Goal: Information Seeking & Learning: Learn about a topic

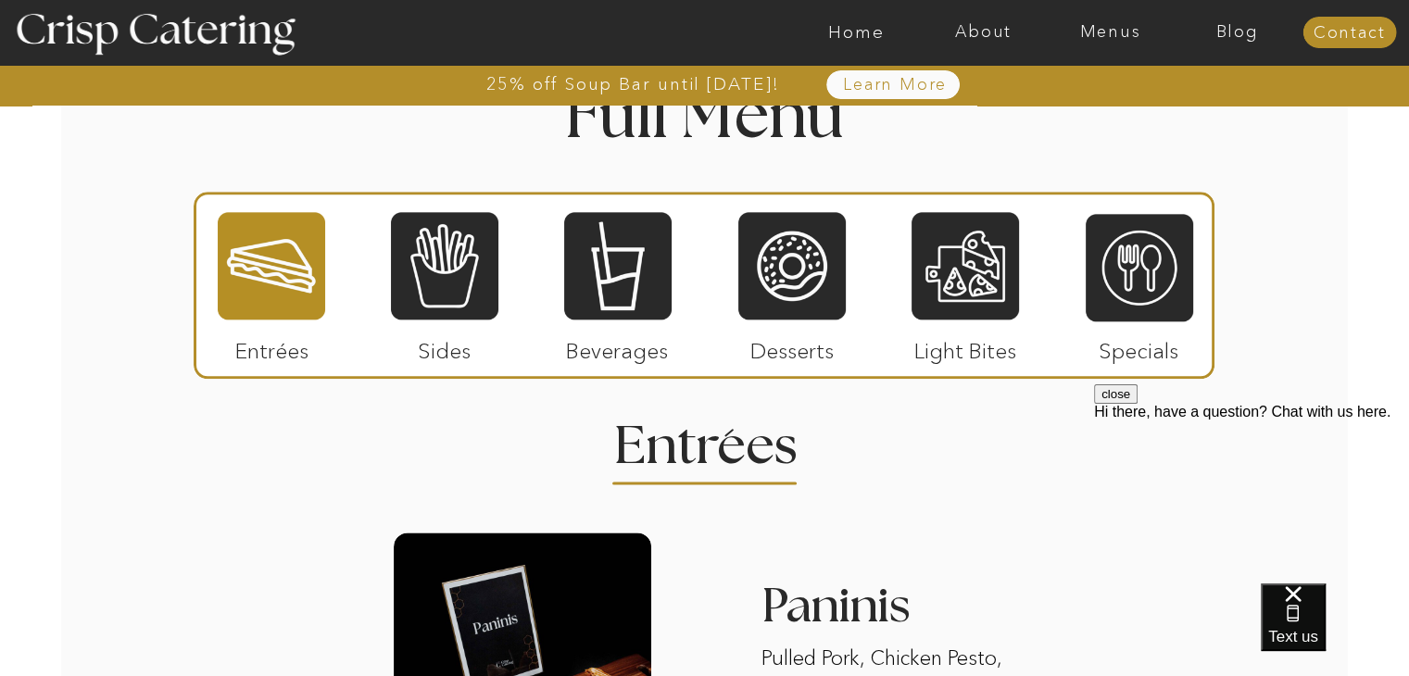
scroll to position [2179, 0]
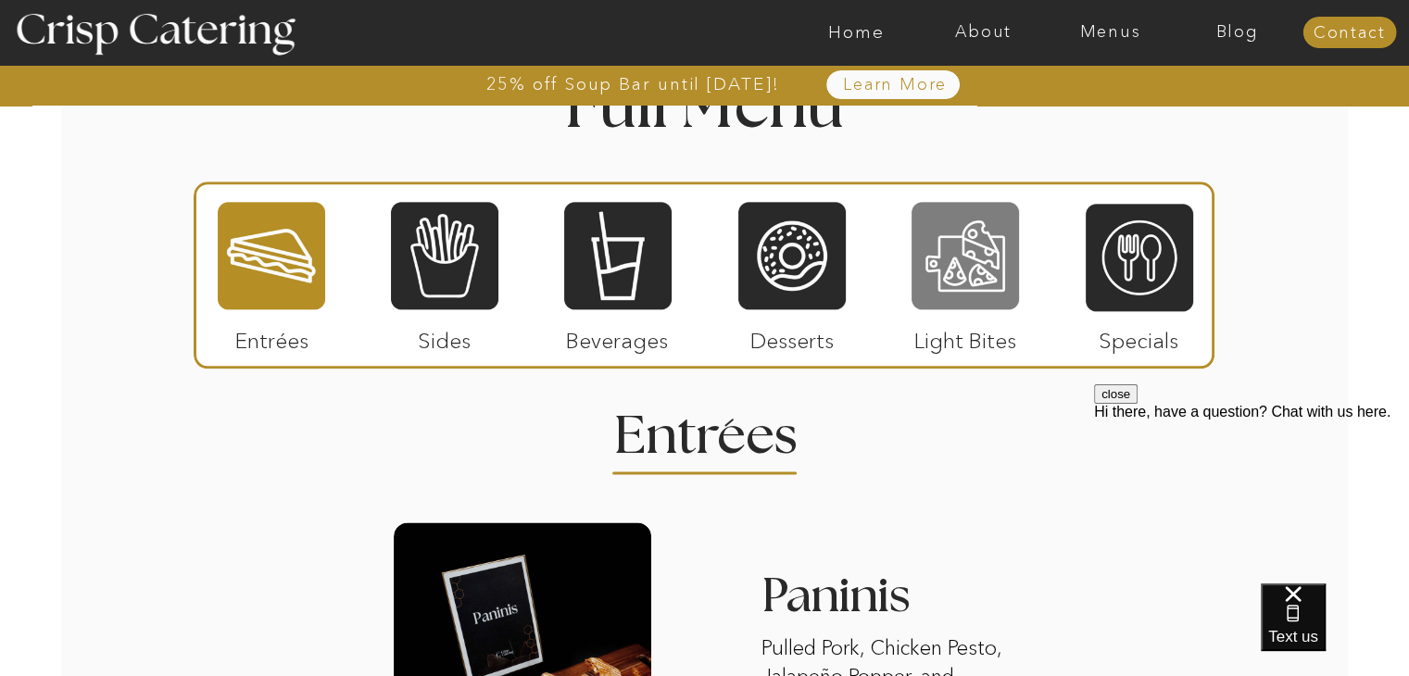
click at [963, 273] on div at bounding box center [964, 255] width 107 height 111
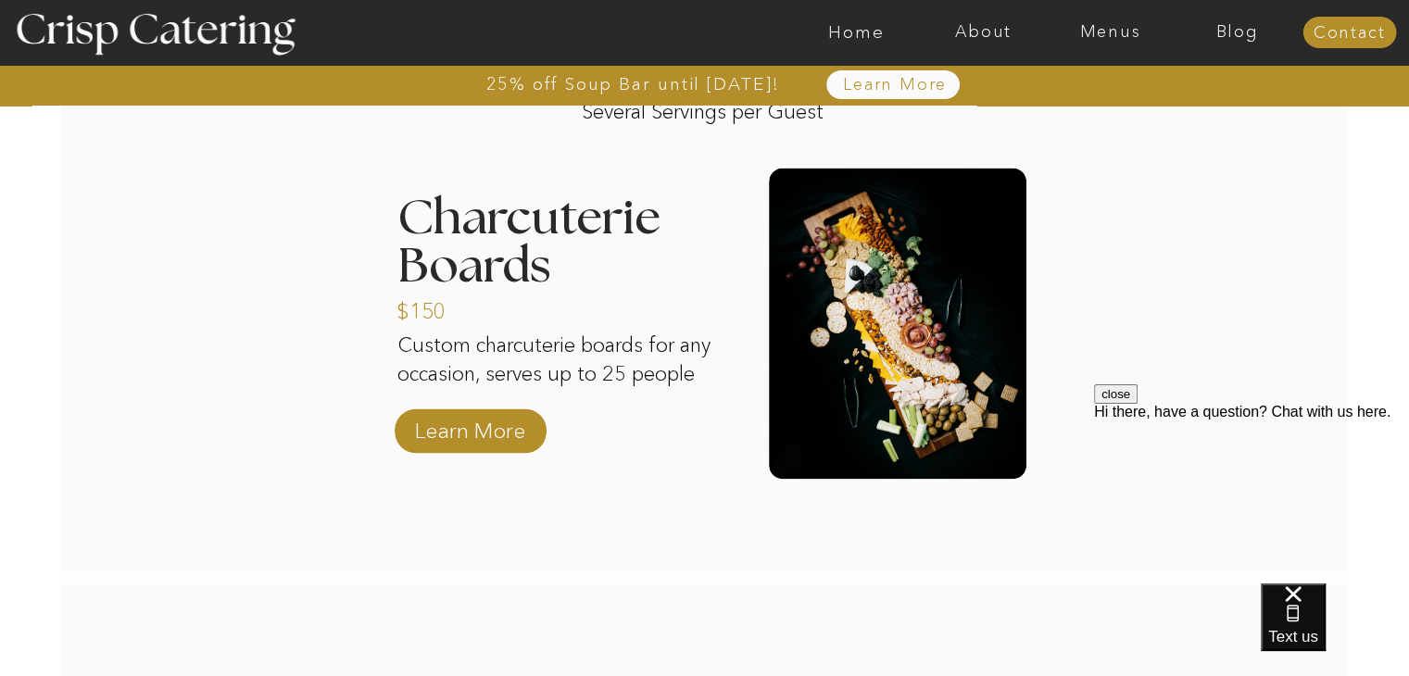
scroll to position [2575, 0]
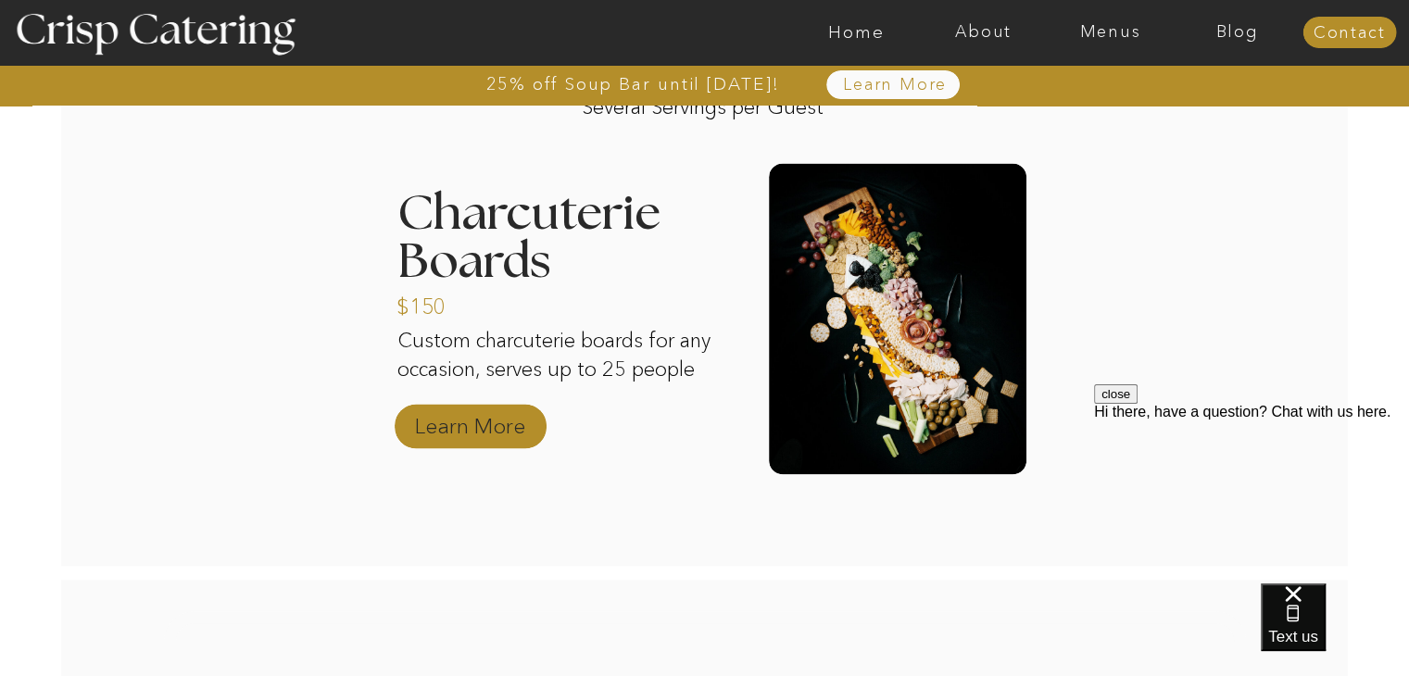
click at [522, 445] on p "Learn More" at bounding box center [469, 422] width 123 height 54
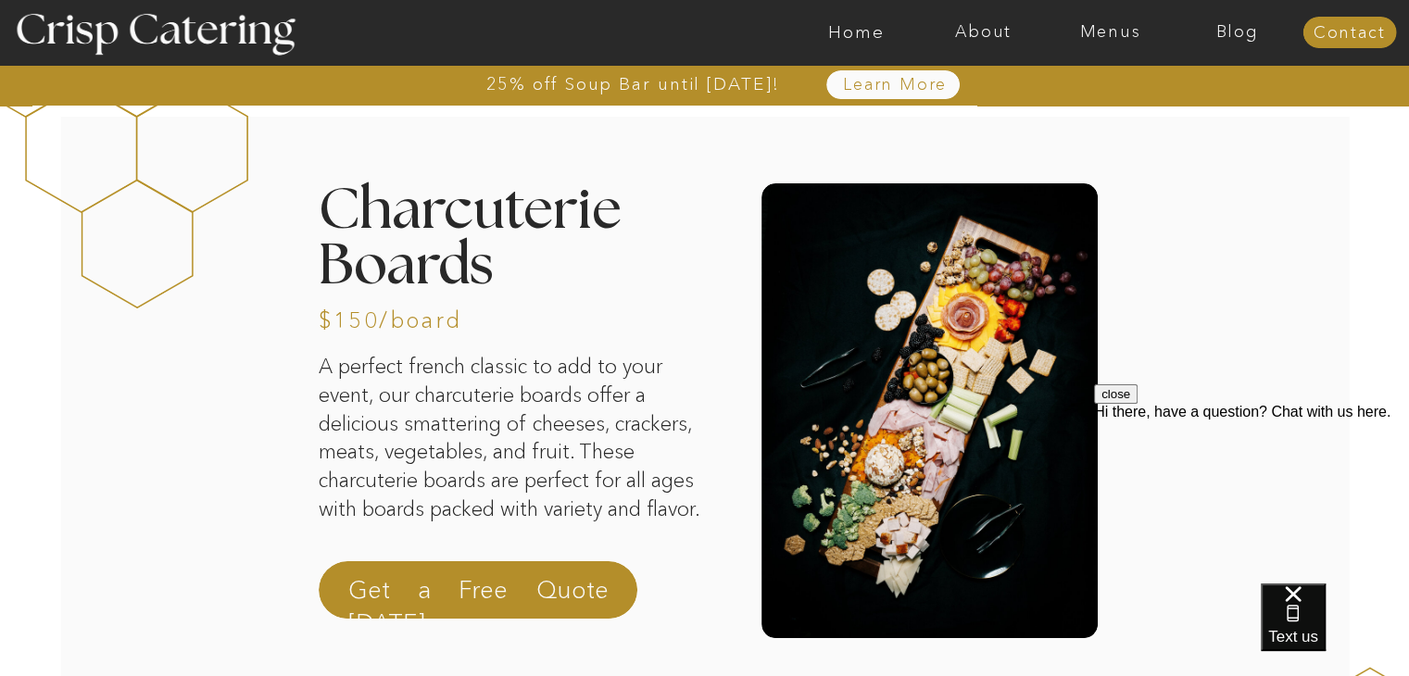
click at [1097, 45] on div at bounding box center [777, 32] width 2937 height 65
click at [1100, 35] on nav "Menus" at bounding box center [1109, 32] width 127 height 19
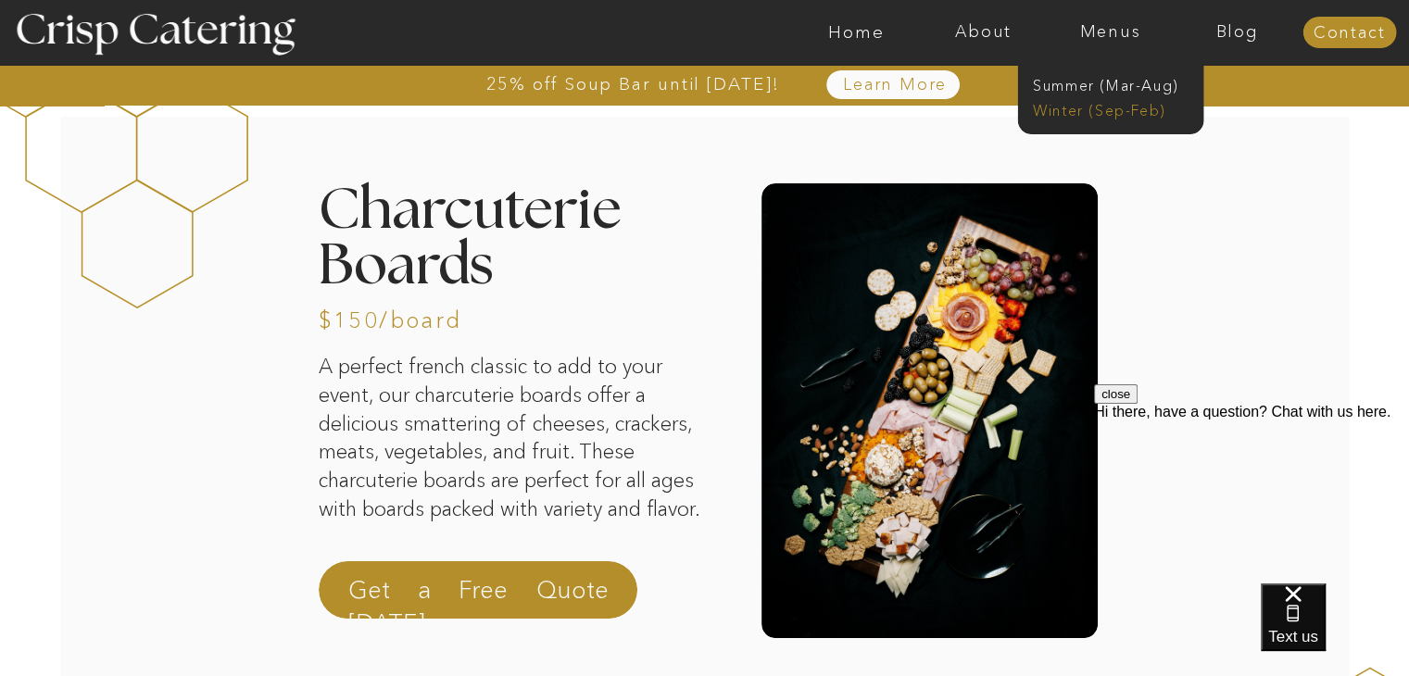
click at [1094, 110] on nav "Winter (Sep-Feb)" at bounding box center [1109, 109] width 152 height 18
click at [1109, 108] on nav "Winter (Sep-Feb)" at bounding box center [1109, 109] width 152 height 18
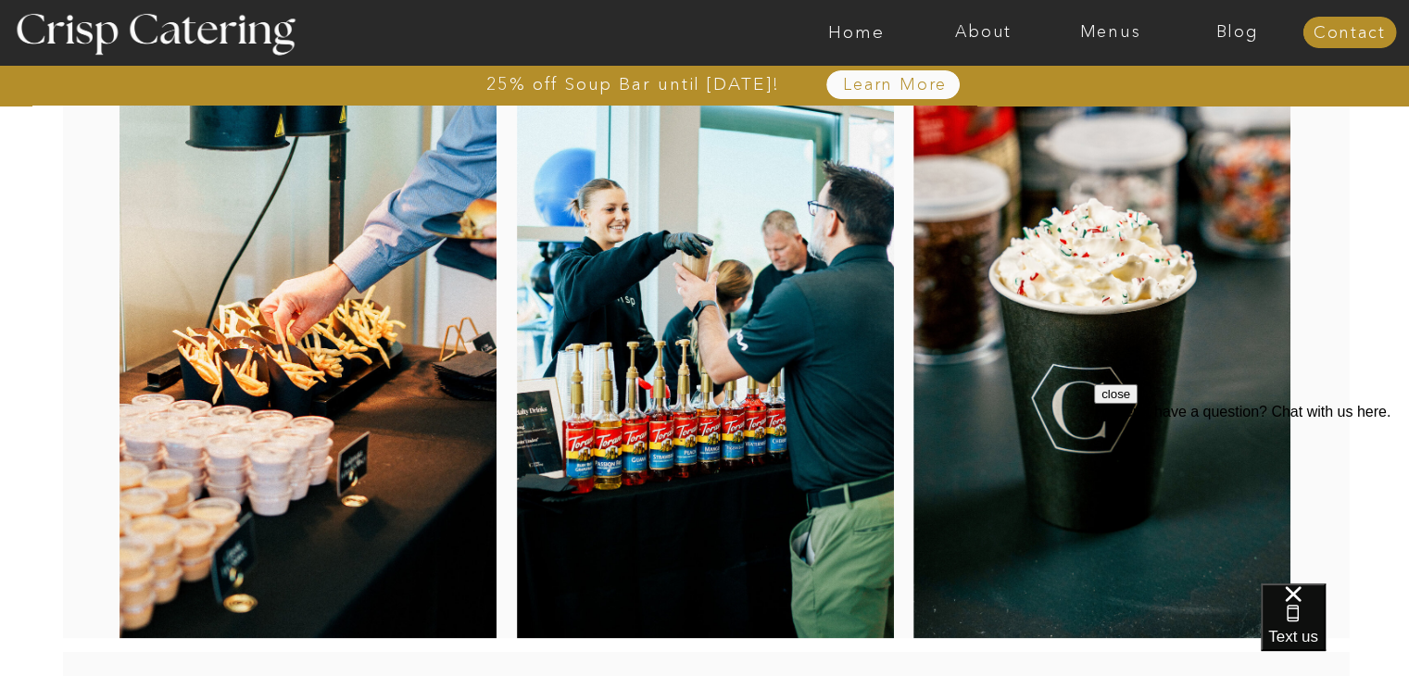
scroll to position [270, 0]
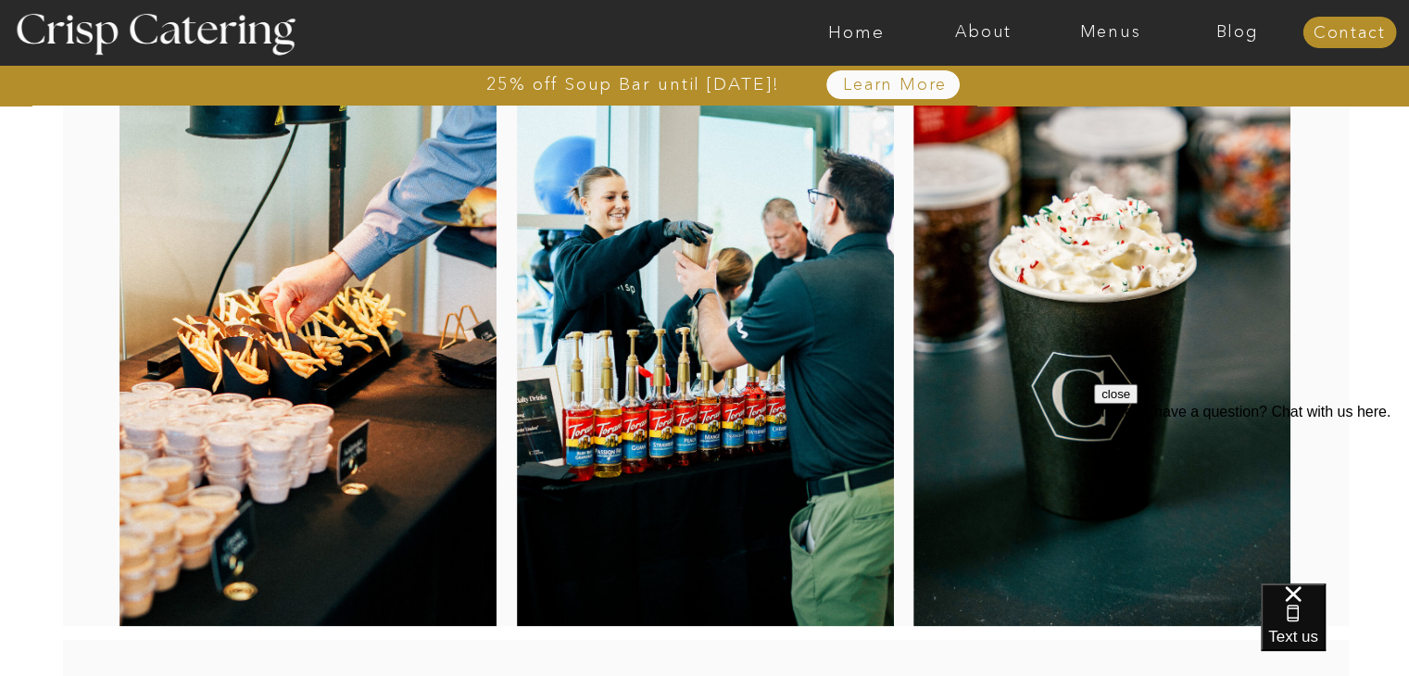
click at [1137, 404] on button "close" at bounding box center [1116, 393] width 44 height 19
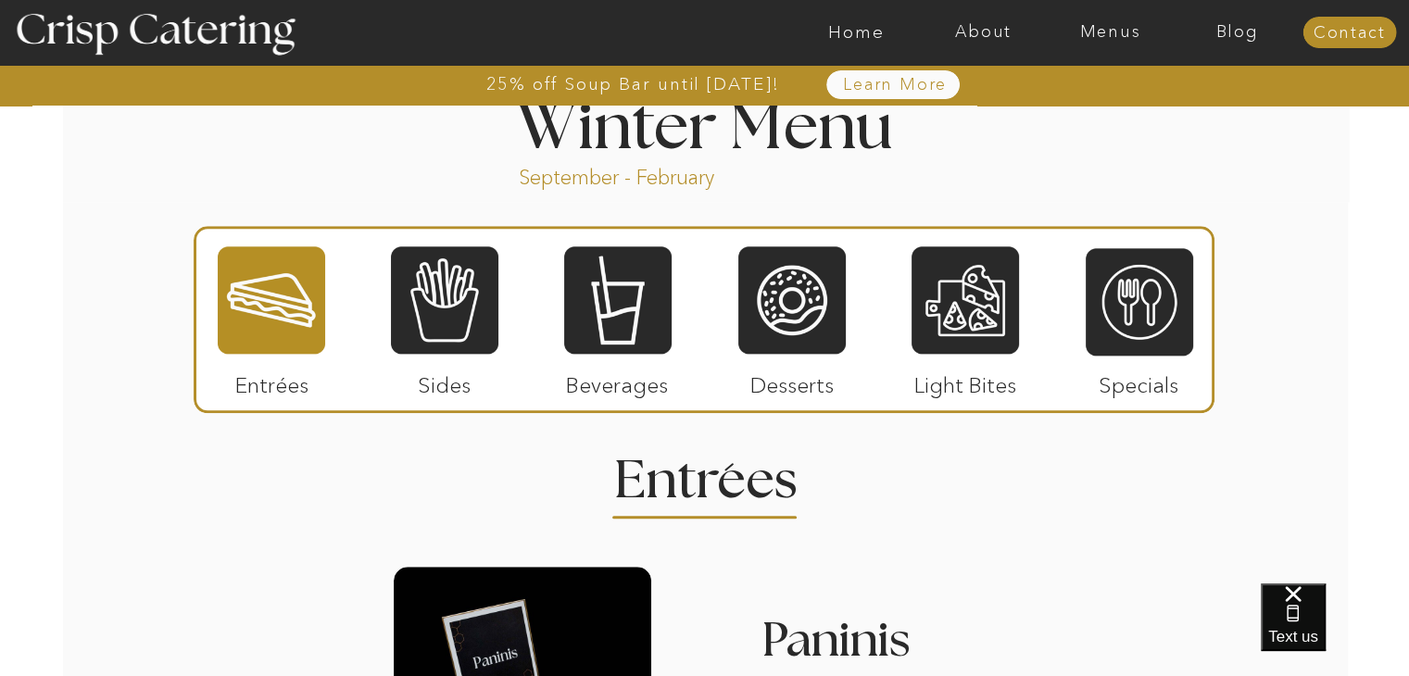
scroll to position [2082, 0]
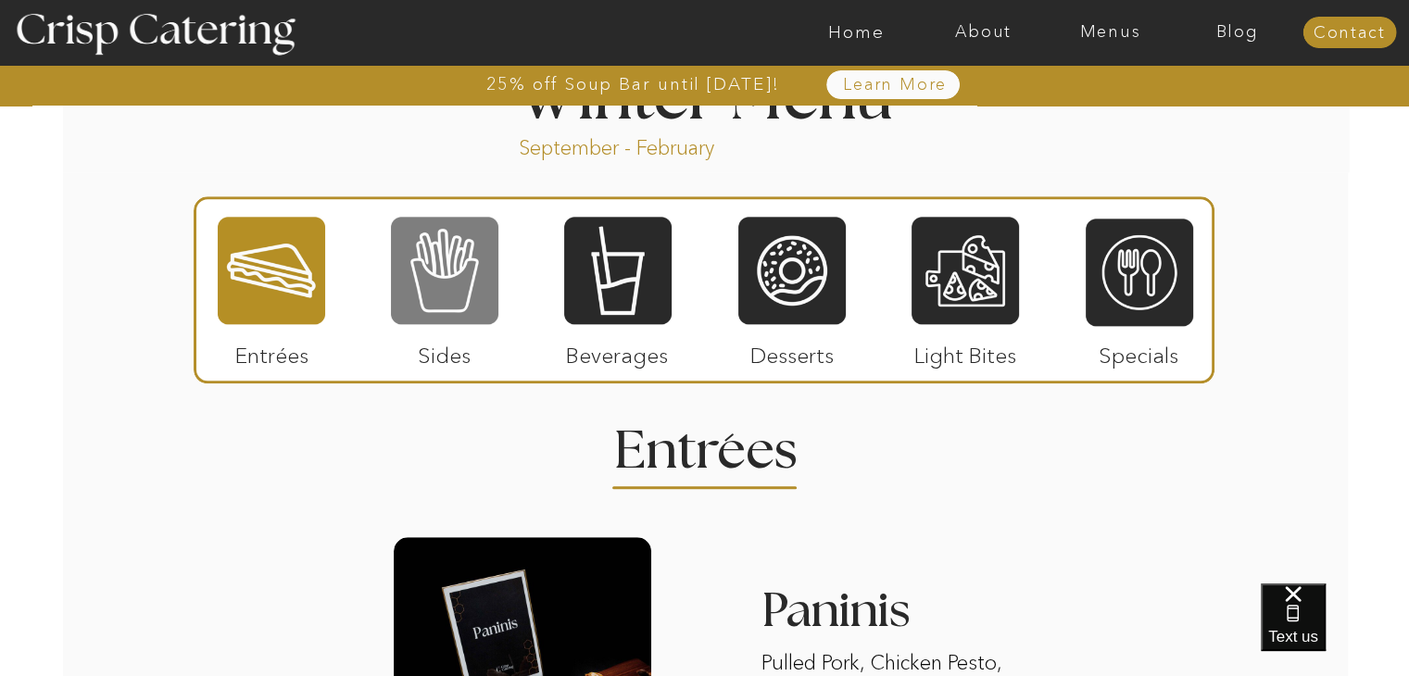
click at [459, 296] on div at bounding box center [444, 270] width 107 height 111
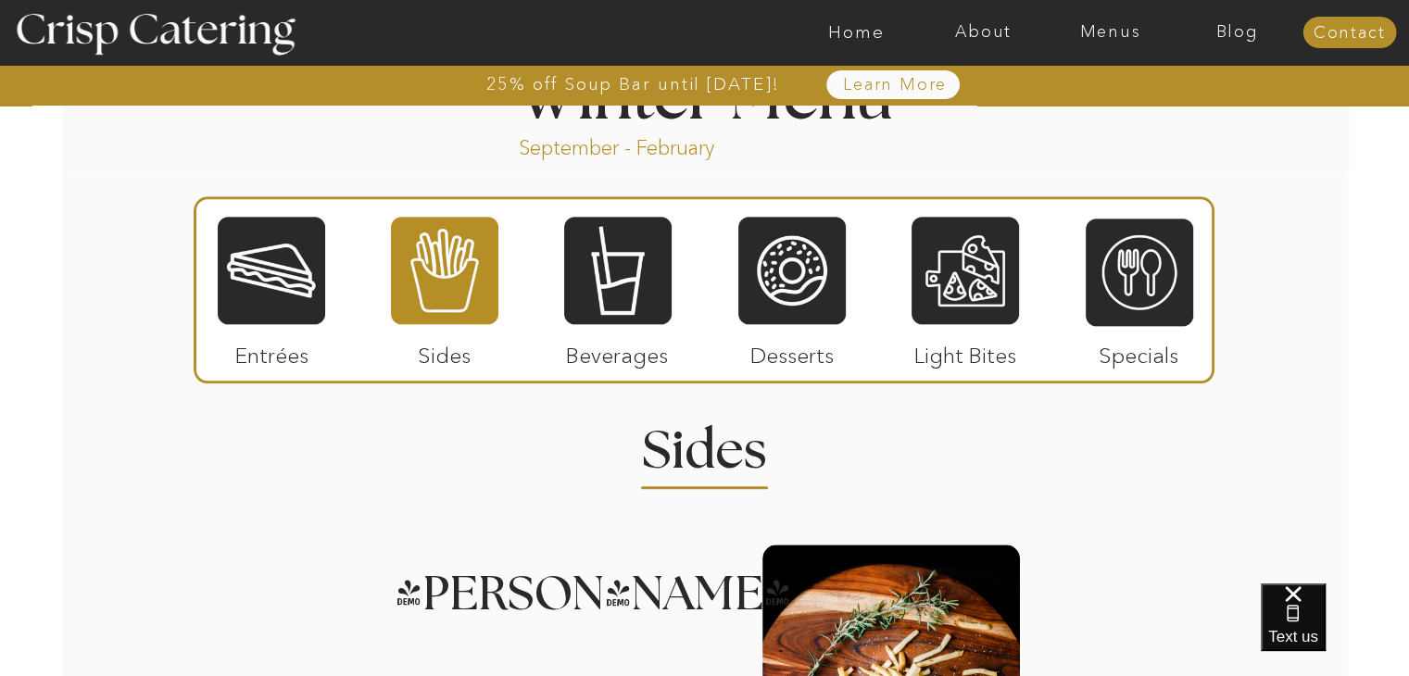
scroll to position [1490, 0]
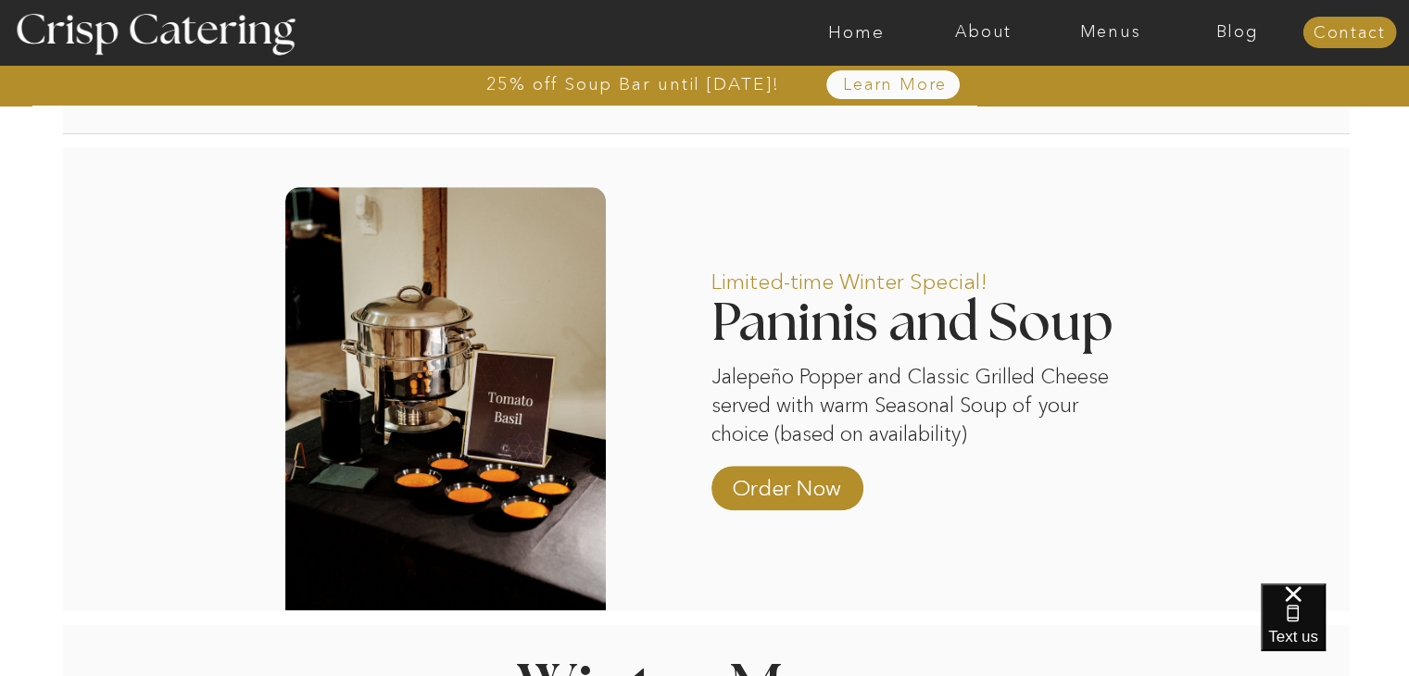
drag, startPoint x: 1406, startPoint y: 256, endPoint x: 1406, endPoint y: 277, distance: 21.3
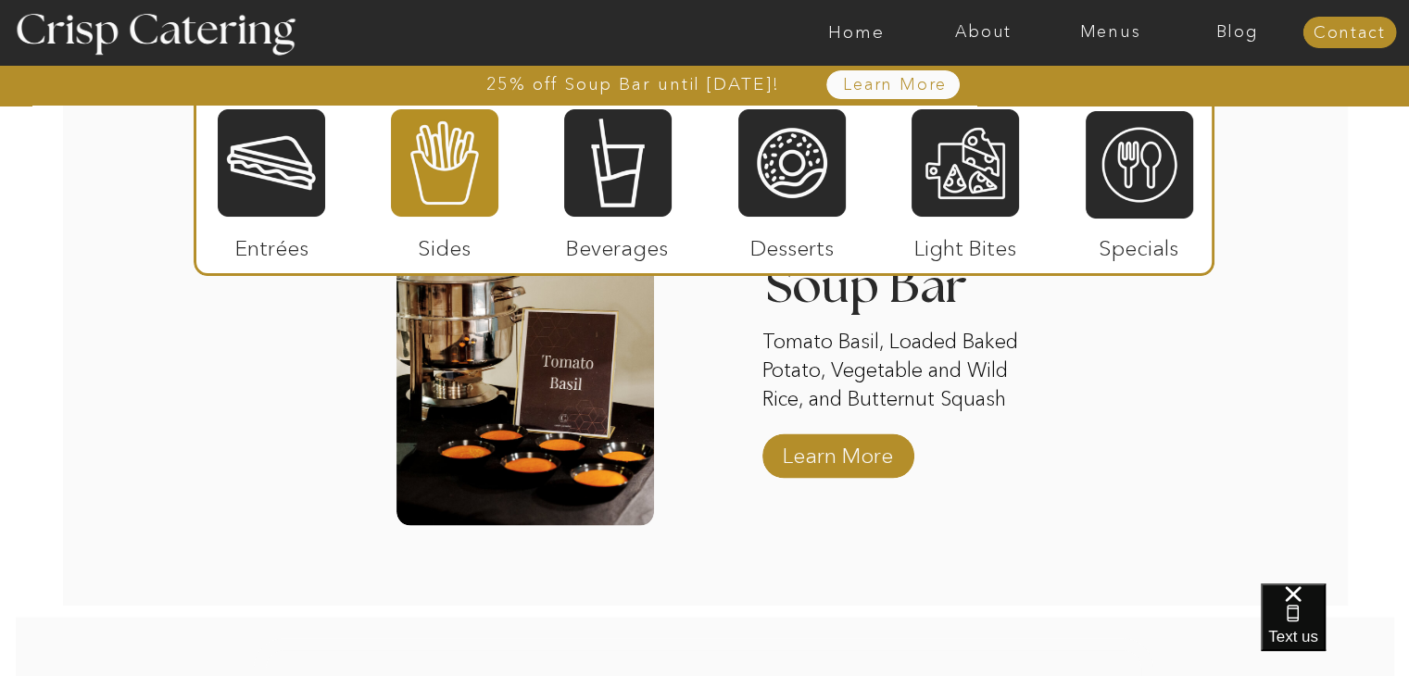
scroll to position [3378, 0]
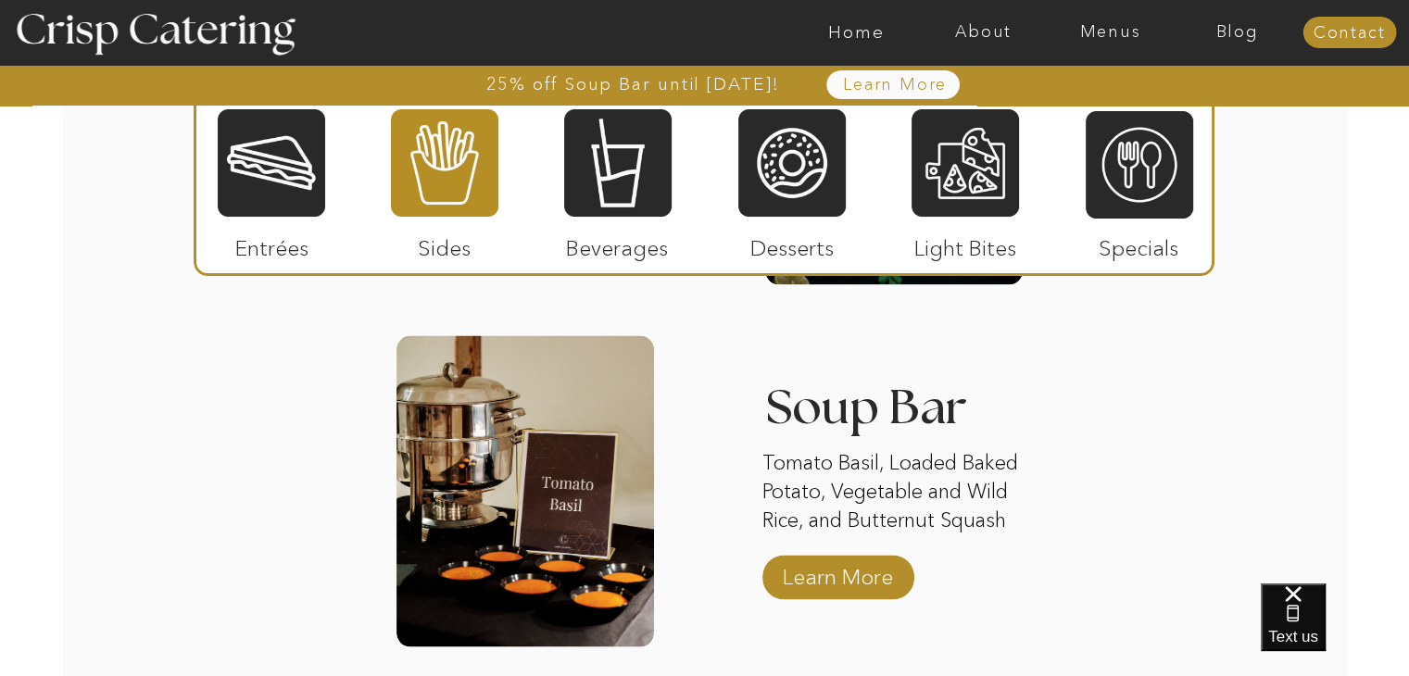
click at [897, 404] on h3 "Soup Bar" at bounding box center [926, 411] width 320 height 57
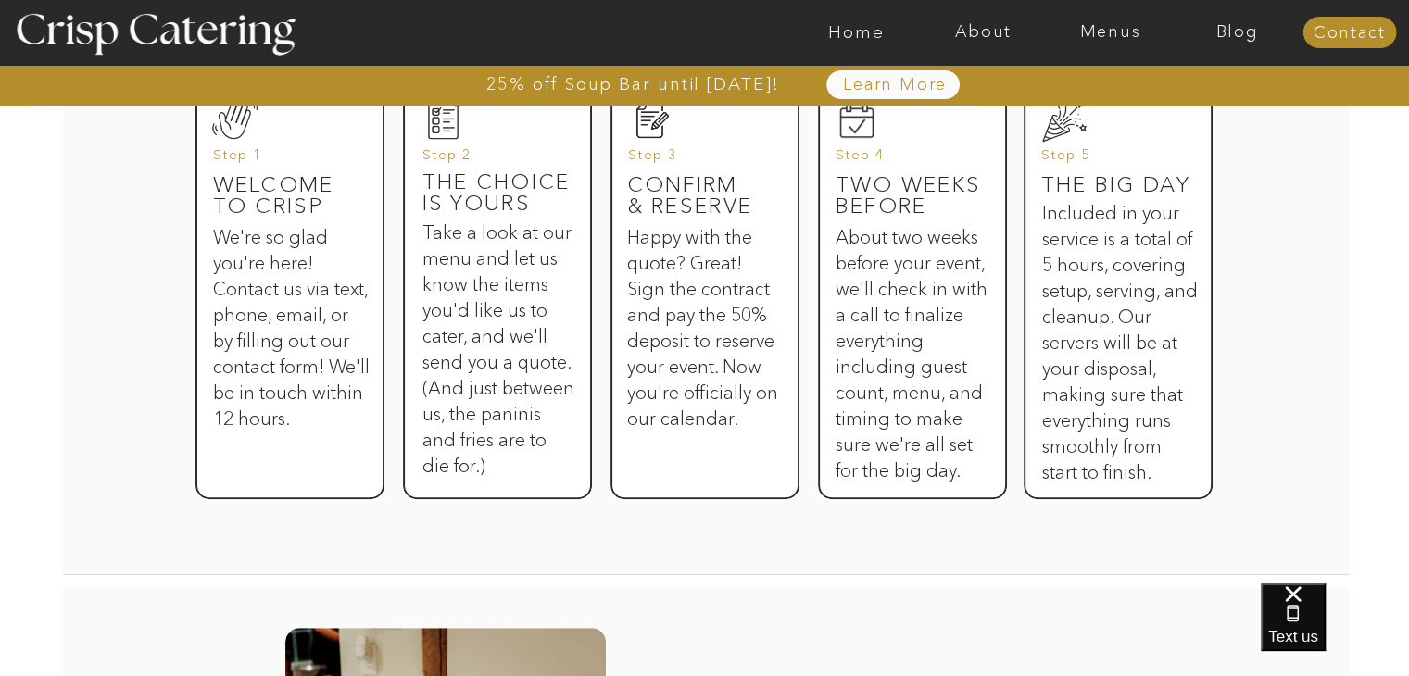
scroll to position [1018, 0]
